Goal: Information Seeking & Learning: Find specific fact

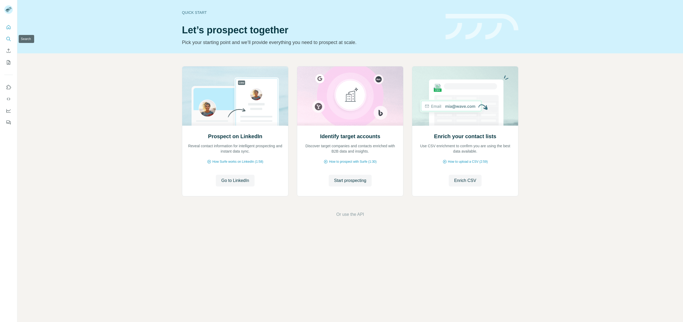
click at [6, 40] on icon "Search" at bounding box center [8, 38] width 5 height 5
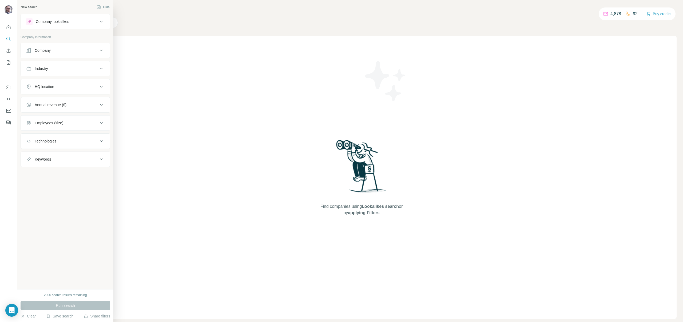
click at [55, 52] on div "Company" at bounding box center [62, 50] width 72 height 5
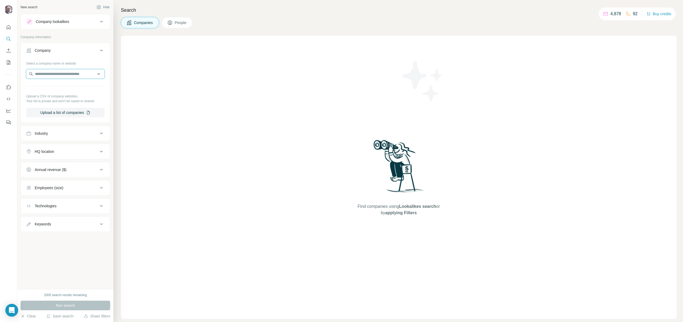
click at [63, 70] on input "text" at bounding box center [65, 74] width 78 height 10
click at [82, 72] on input "**********" at bounding box center [65, 74] width 78 height 10
type input "**********"
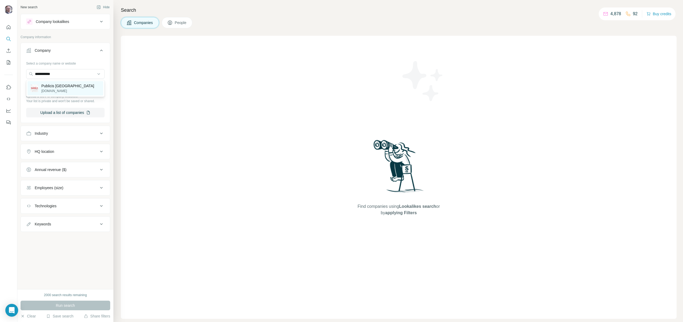
click at [75, 84] on div "Publicis Warsaw [DOMAIN_NAME]" at bounding box center [65, 88] width 76 height 14
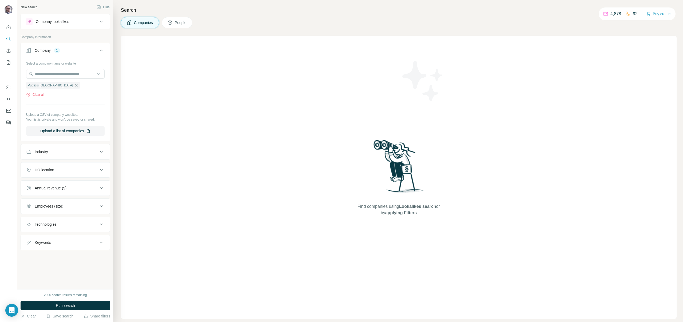
drag, startPoint x: 60, startPoint y: 305, endPoint x: 85, endPoint y: 275, distance: 39.2
click at [61, 305] on span "Run search" at bounding box center [65, 305] width 19 height 5
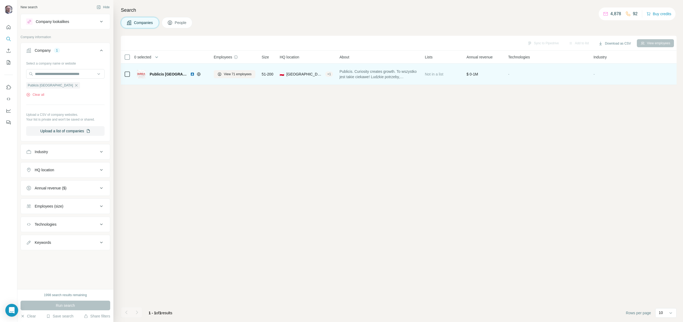
click at [130, 75] on icon at bounding box center [127, 74] width 6 height 6
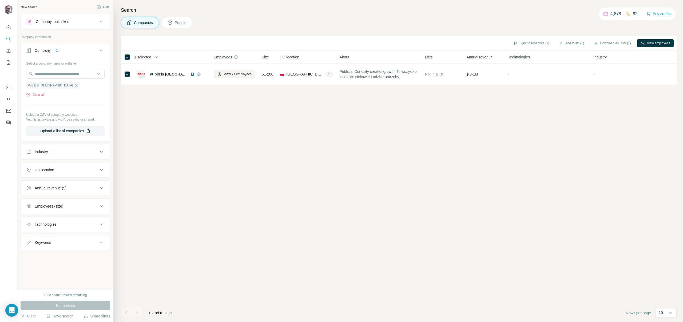
click at [174, 18] on button "People" at bounding box center [177, 22] width 31 height 11
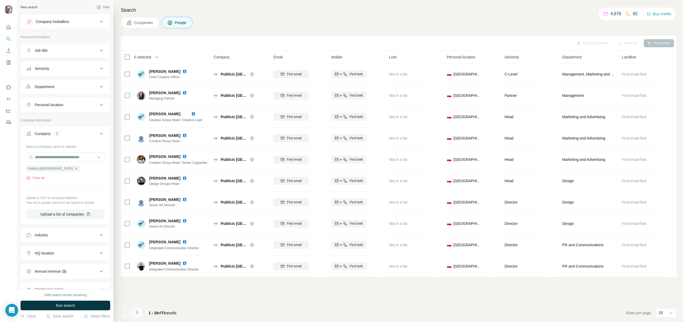
click at [135, 312] on icon "Navigate to next page" at bounding box center [136, 312] width 5 height 5
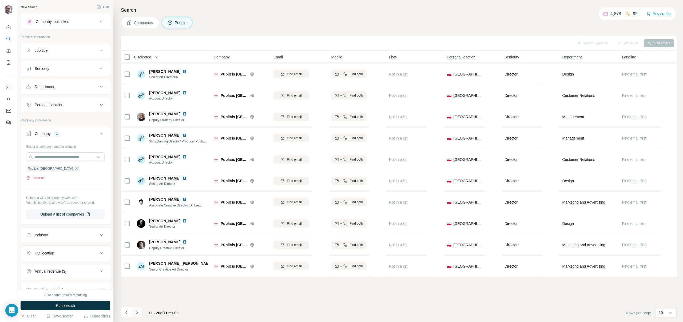
click at [140, 311] on button "Navigate to next page" at bounding box center [136, 312] width 11 height 11
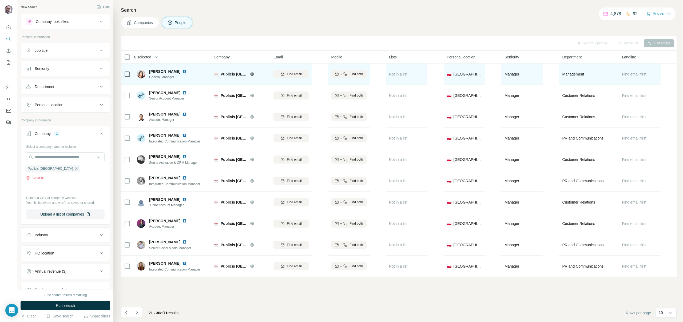
click at [187, 71] on img at bounding box center [184, 71] width 4 height 4
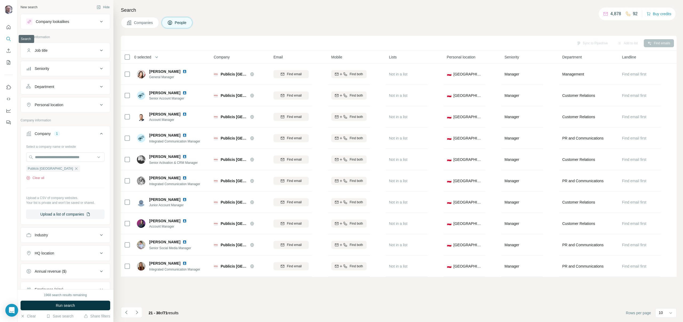
click at [7, 34] on button "Search" at bounding box center [8, 39] width 9 height 10
click at [8, 37] on icon "Search" at bounding box center [8, 38] width 5 height 5
click at [140, 20] on span "Companies" at bounding box center [143, 22] width 19 height 5
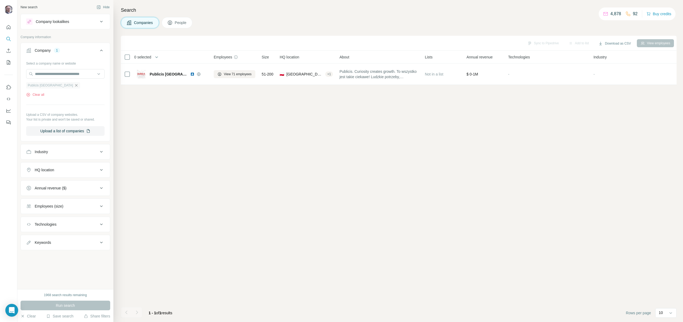
click at [74, 86] on icon "button" at bounding box center [76, 85] width 4 height 4
click at [59, 76] on input "text" at bounding box center [65, 74] width 78 height 10
click at [69, 74] on input "********" at bounding box center [65, 74] width 78 height 10
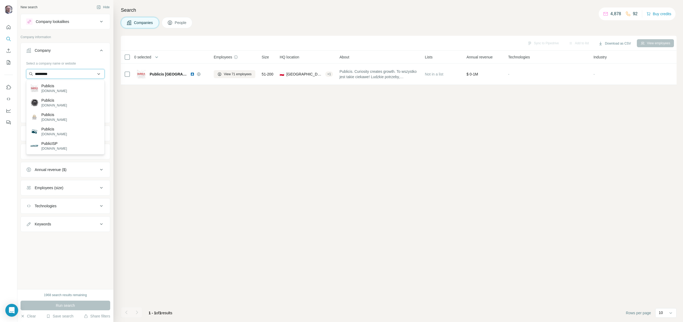
paste input "**********"
type input "**********"
click at [79, 90] on div "Publicis Groupe [DOMAIN_NAME]" at bounding box center [65, 88] width 76 height 14
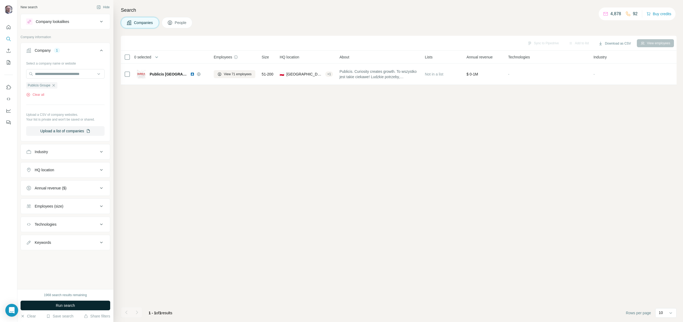
click at [73, 308] on button "Run search" at bounding box center [66, 305] width 90 height 10
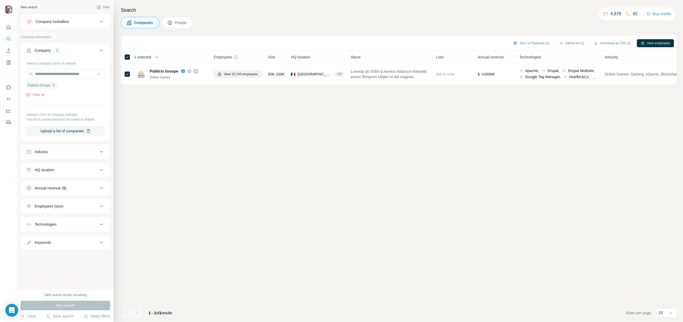
click at [187, 23] on span "People" at bounding box center [181, 22] width 12 height 5
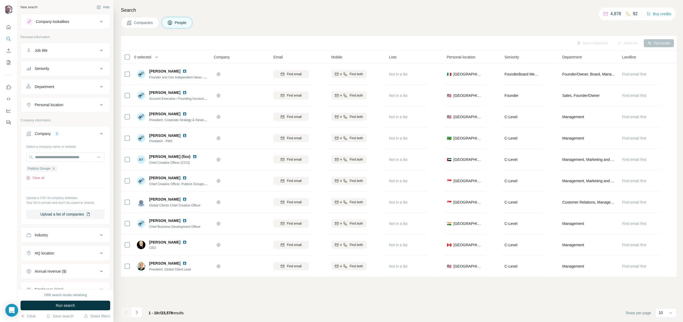
click at [92, 54] on button "Job title" at bounding box center [65, 50] width 89 height 13
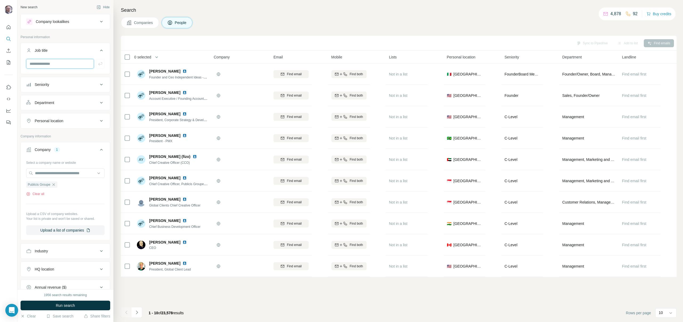
click at [74, 65] on input "text" at bounding box center [60, 64] width 68 height 10
type input "****"
click at [98, 118] on icon at bounding box center [101, 121] width 6 height 6
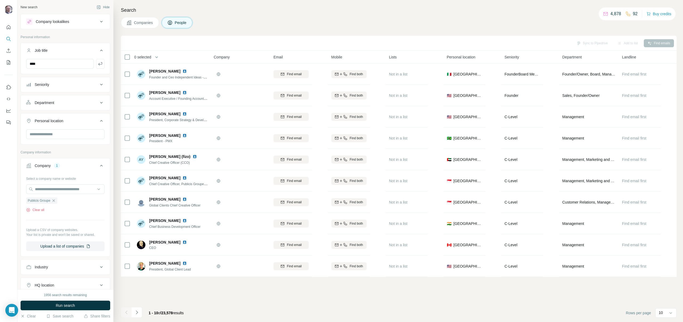
click at [84, 129] on button "Personal location" at bounding box center [65, 121] width 89 height 15
click at [84, 127] on div "Personal location" at bounding box center [66, 120] width 90 height 15
click at [84, 123] on div "Personal location" at bounding box center [62, 120] width 72 height 5
click at [81, 134] on input "text" at bounding box center [65, 134] width 78 height 10
type input "******"
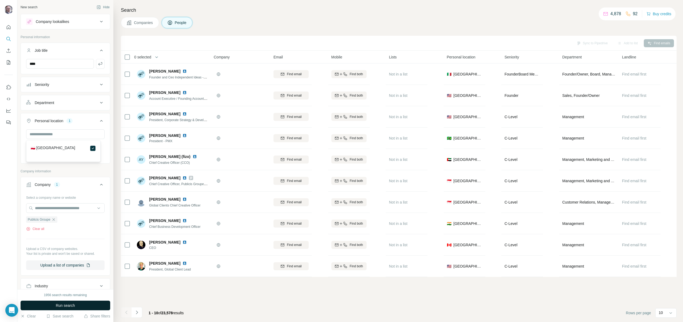
click at [90, 308] on button "Run search" at bounding box center [66, 305] width 90 height 10
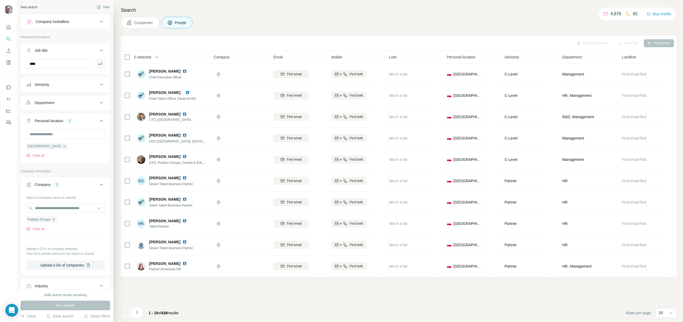
click at [98, 61] on icon "button" at bounding box center [100, 63] width 5 height 5
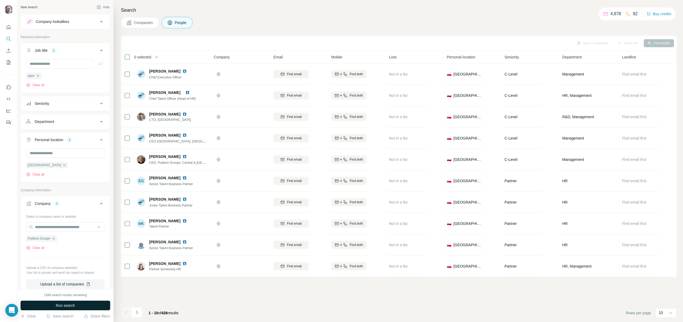
click at [91, 307] on button "Run search" at bounding box center [66, 305] width 90 height 10
